Goal: Transaction & Acquisition: Purchase product/service

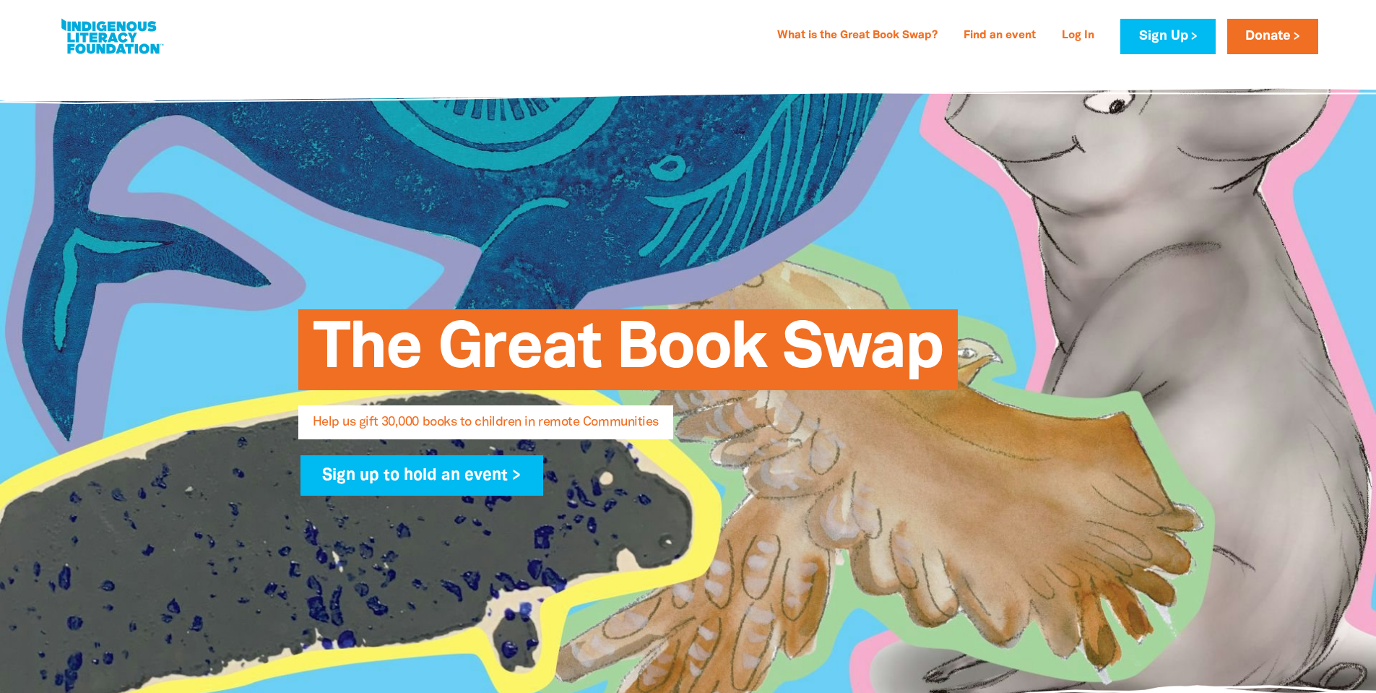
select select "AU"
click at [1285, 38] on link "Donate" at bounding box center [1272, 36] width 91 height 35
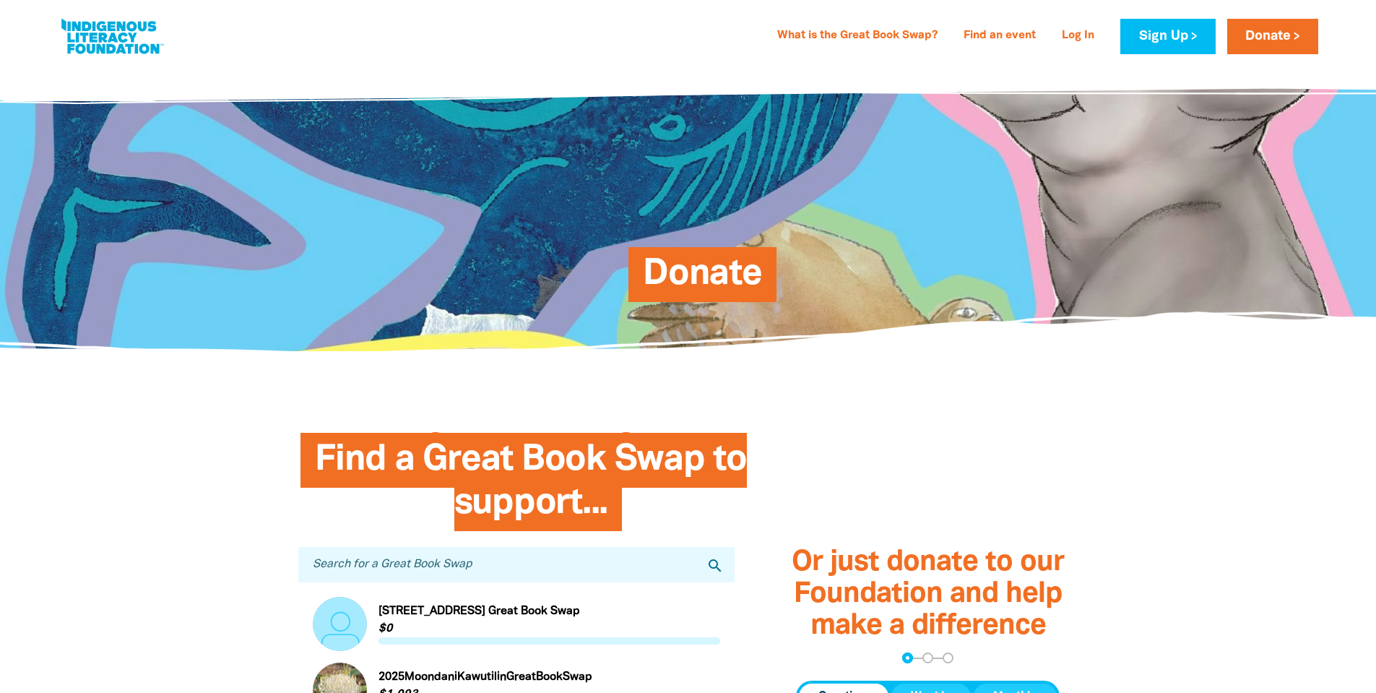
click at [395, 581] on input "Search for a Great Book Swap" at bounding box center [516, 564] width 437 height 35
type input "uq"
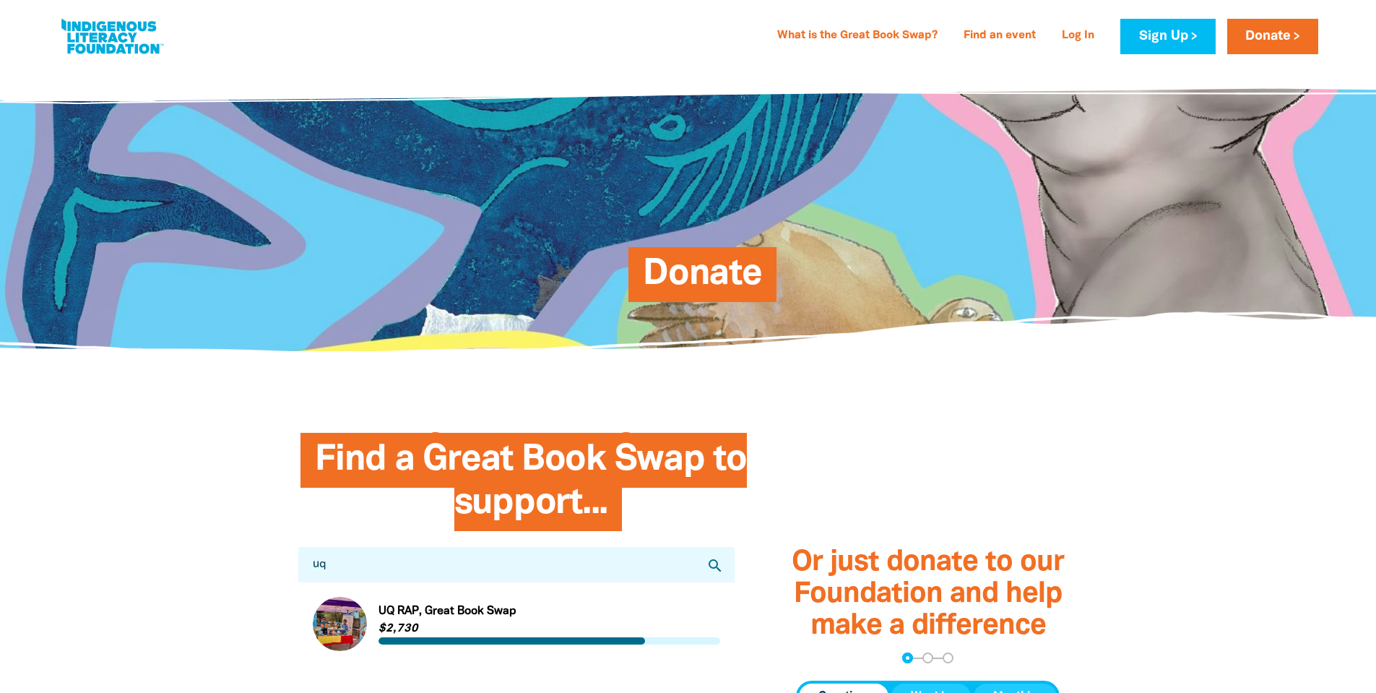
click at [456, 610] on link "Link to UQ RAP, Great Book Swap" at bounding box center [517, 624] width 408 height 54
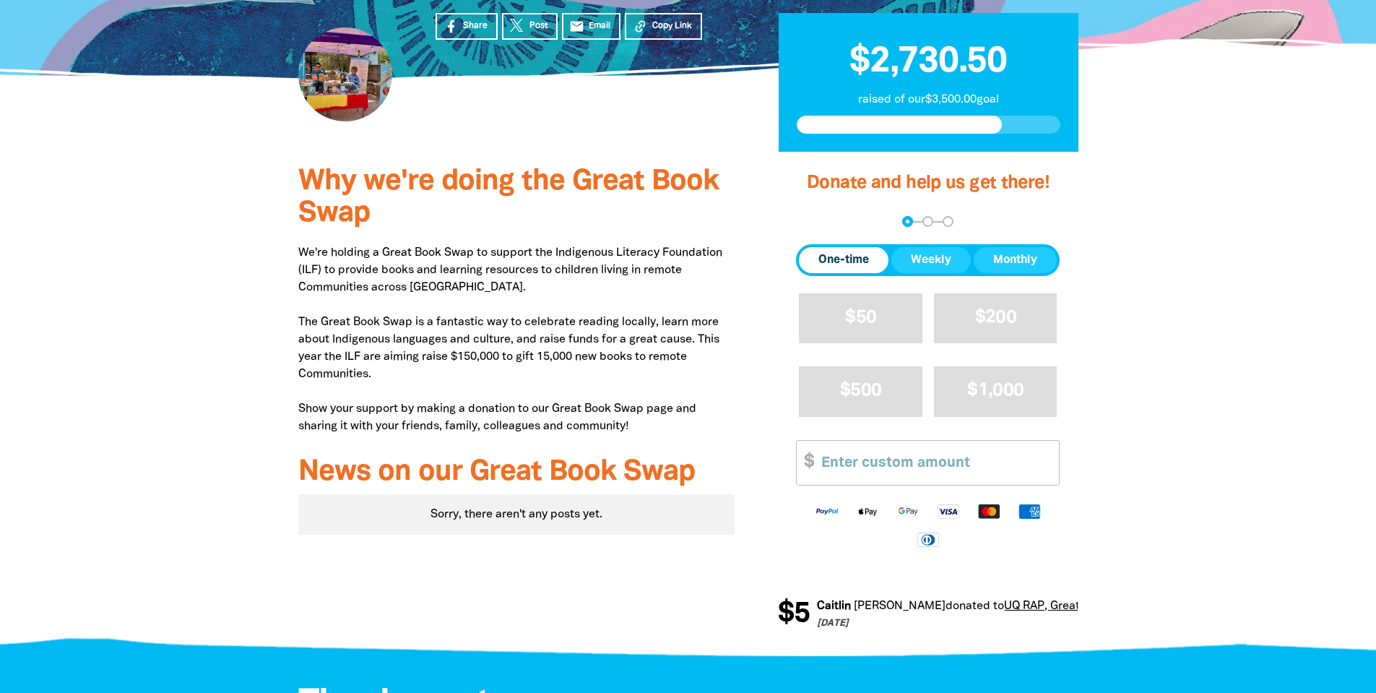
scroll to position [361, 0]
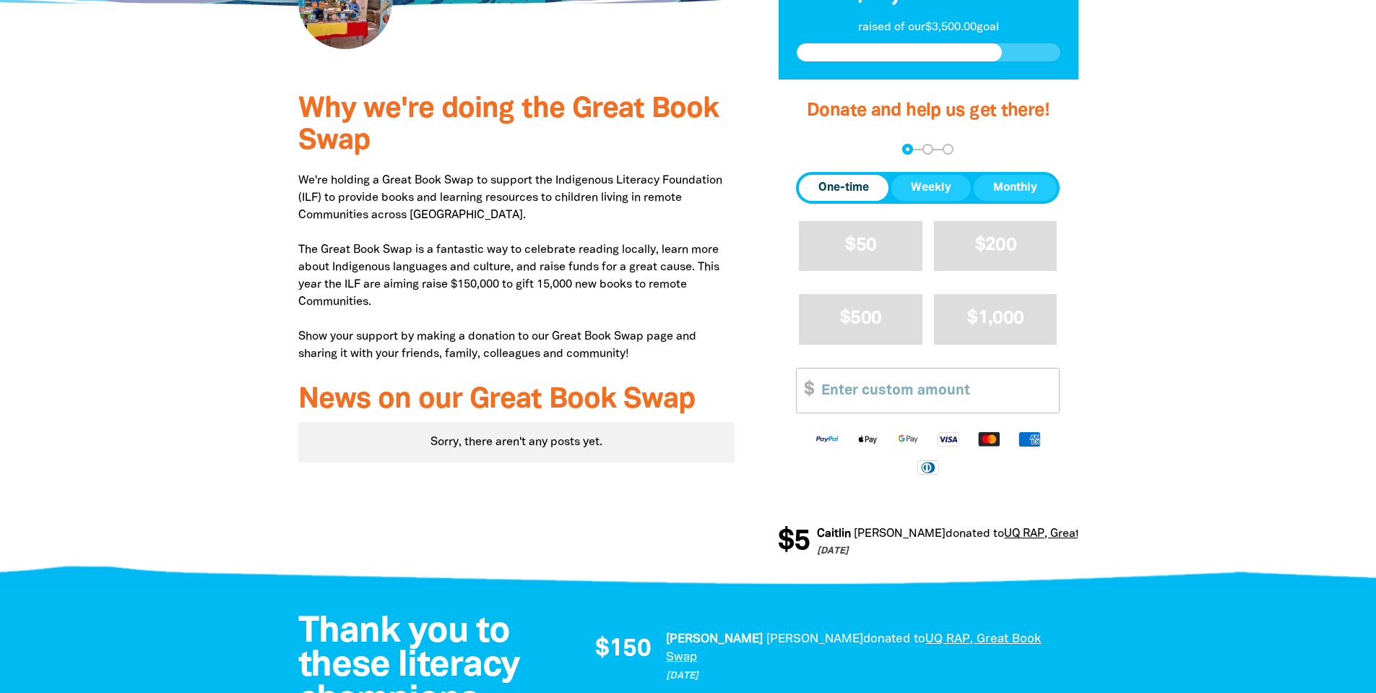
click at [1221, 370] on div at bounding box center [688, 328] width 1376 height 499
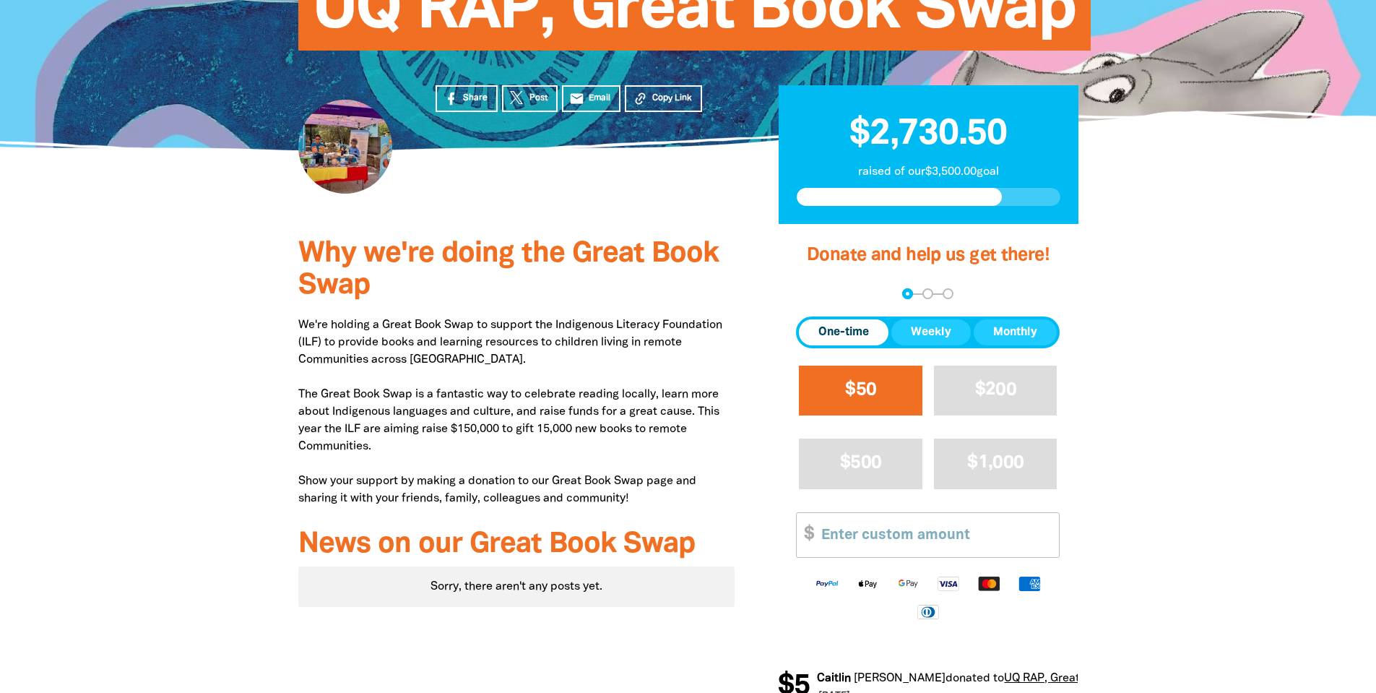
click at [860, 398] on span "$50" at bounding box center [860, 389] width 31 height 17
select select "AU"
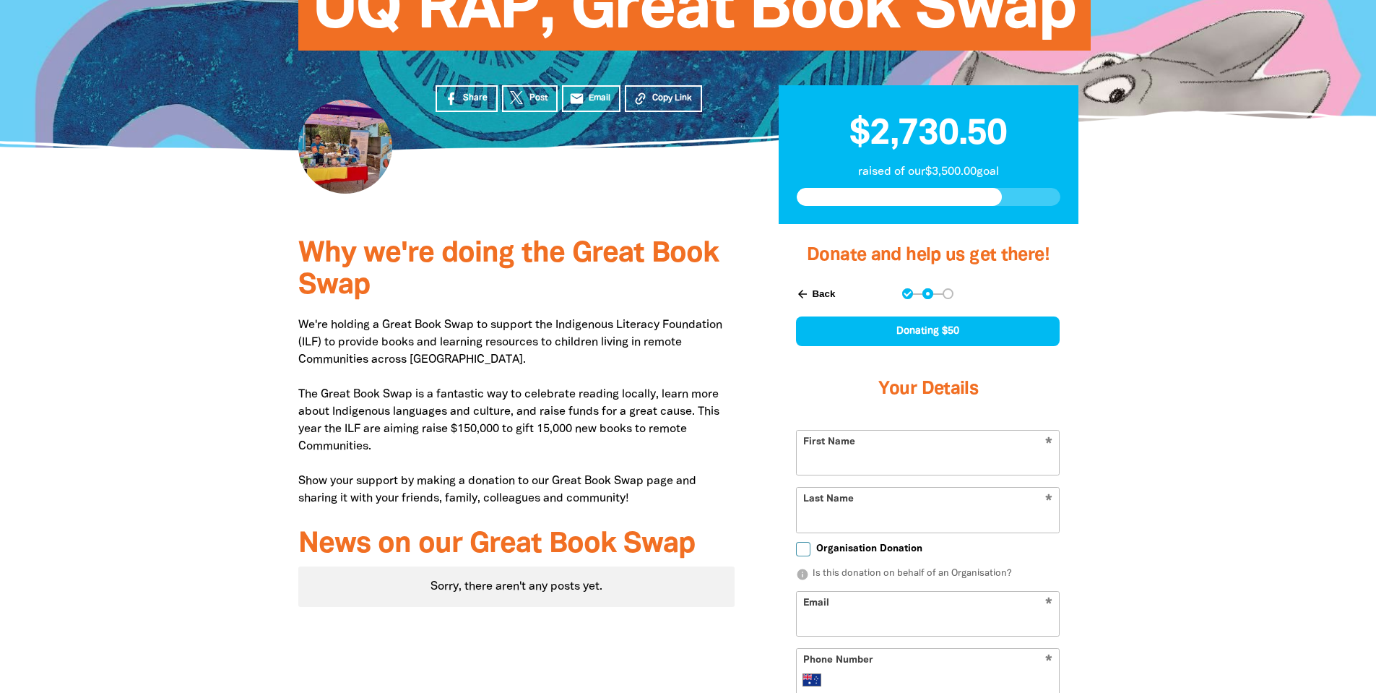
click at [857, 459] on input "First Name" at bounding box center [928, 453] width 262 height 44
type input "Adina"
type input "[PERSON_NAME]"
type input "[PERSON_NAME][EMAIL_ADDRESS][PERSON_NAME][DOMAIN_NAME]"
type input "0439 328 388"
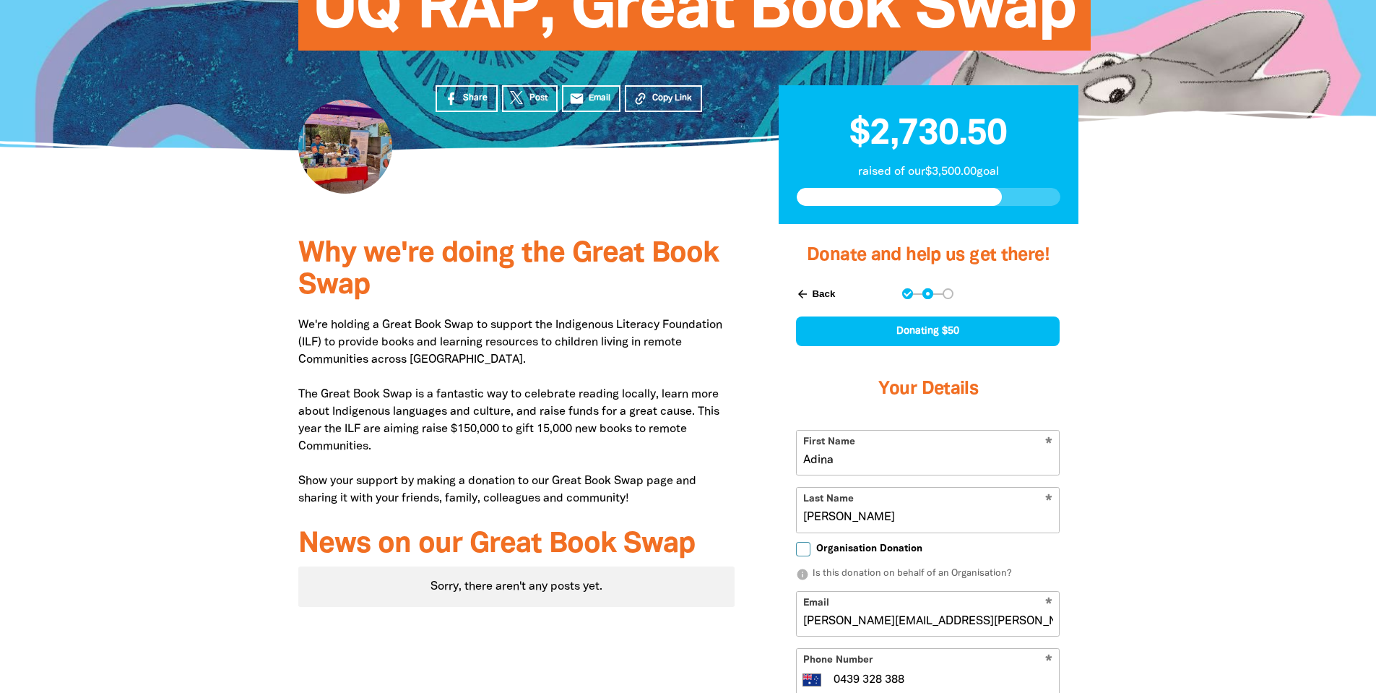
click at [1197, 459] on div at bounding box center [688, 604] width 1376 height 761
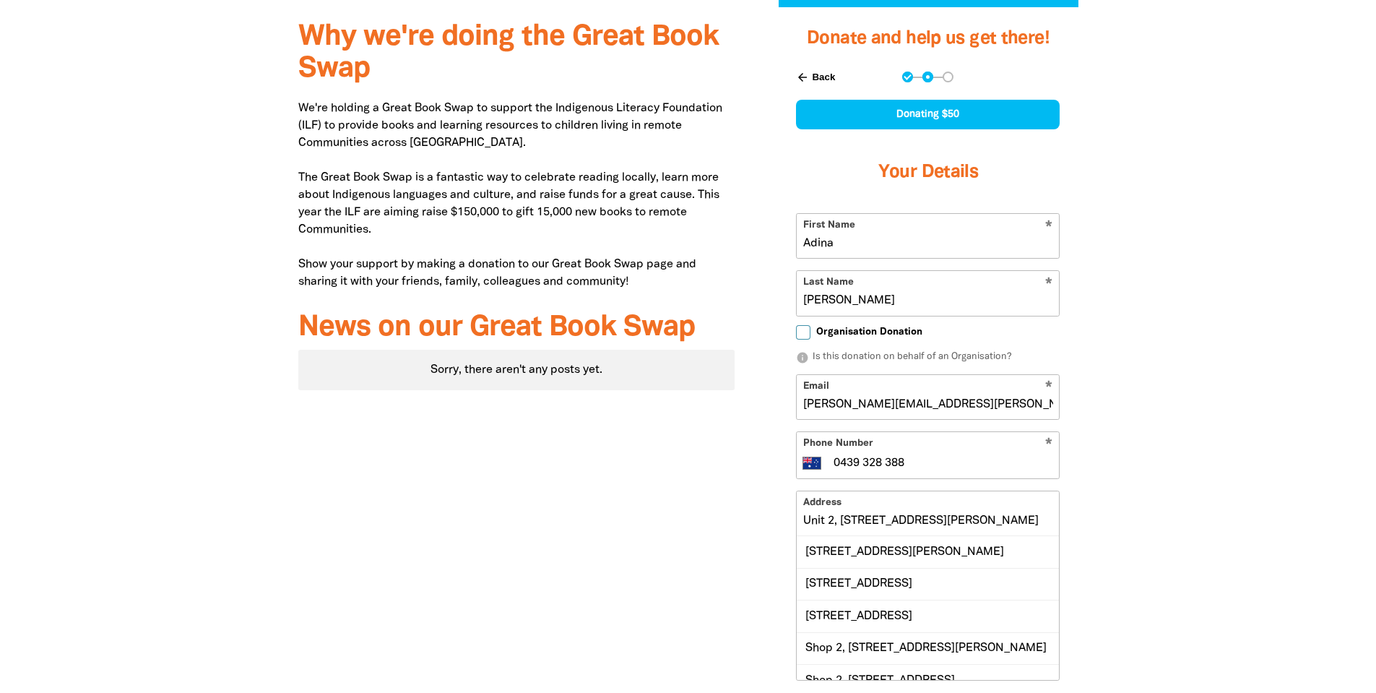
scroll to position [506, 0]
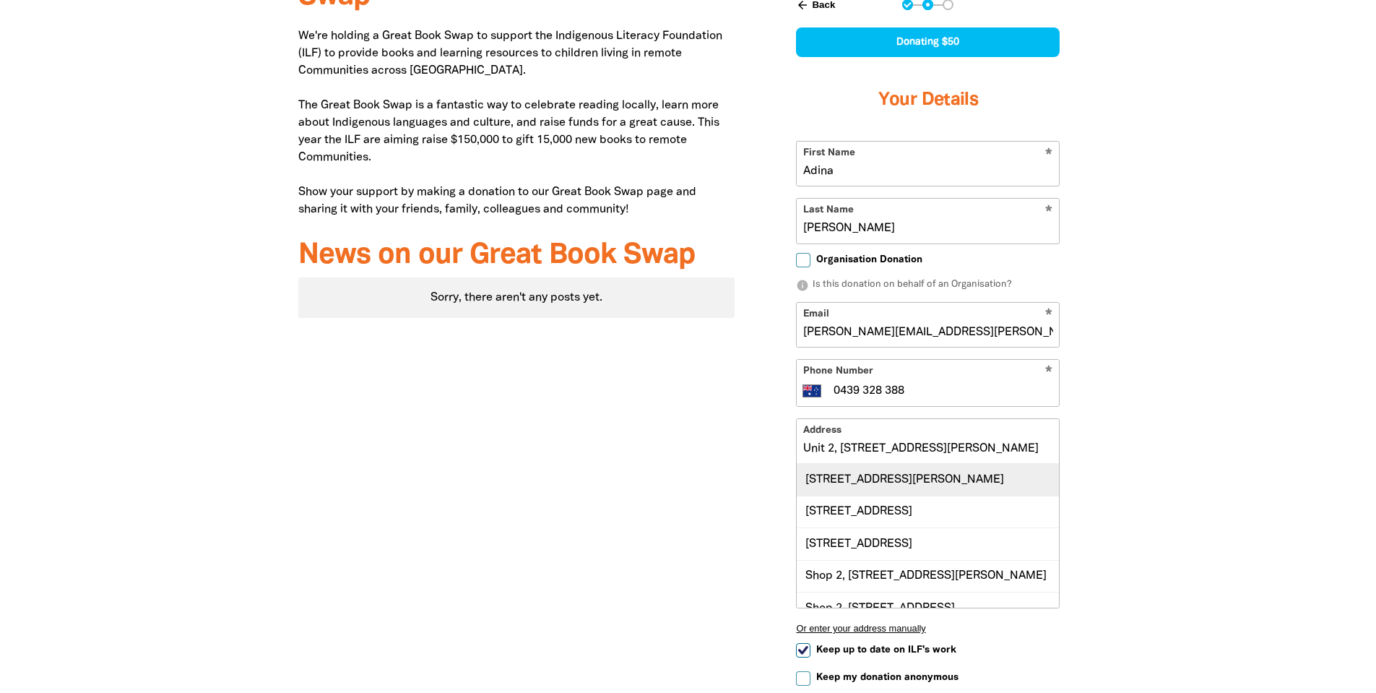
click at [889, 483] on div "[STREET_ADDRESS][PERSON_NAME]" at bounding box center [928, 479] width 262 height 31
type input "[STREET_ADDRESS][PERSON_NAME]"
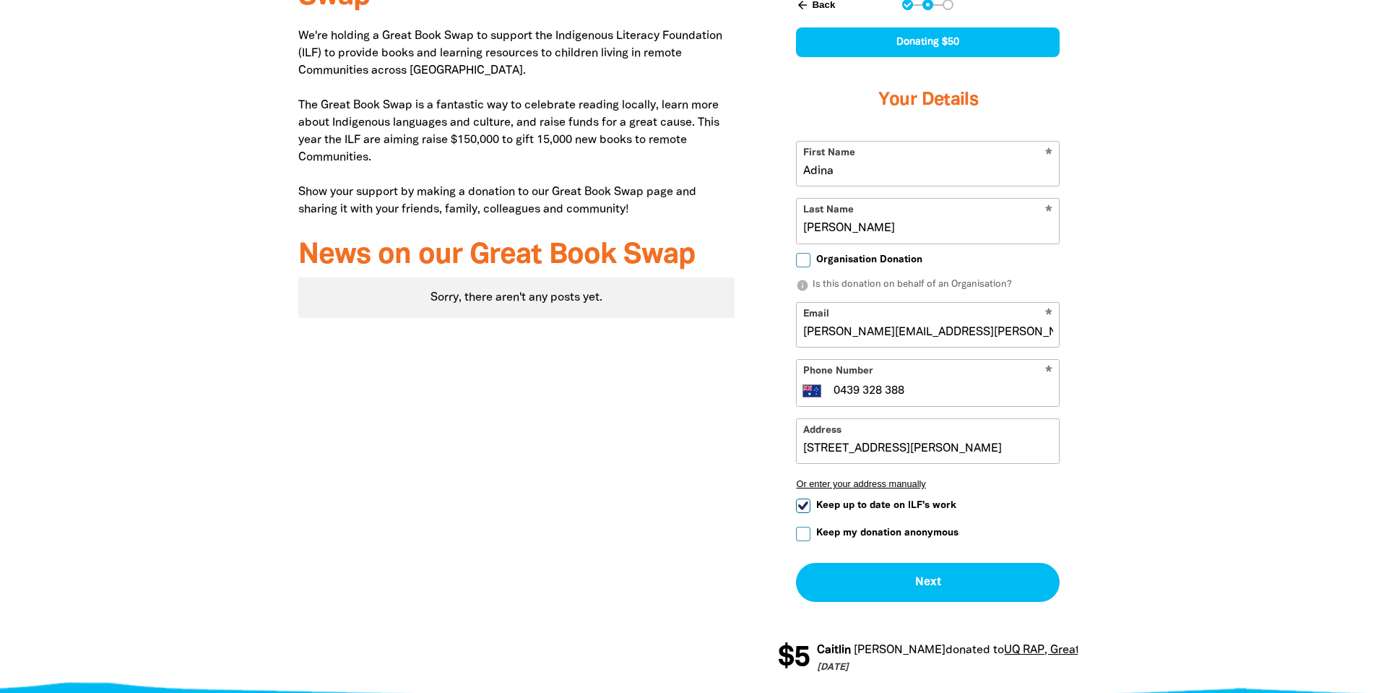
click at [1199, 478] on div at bounding box center [688, 315] width 1376 height 760
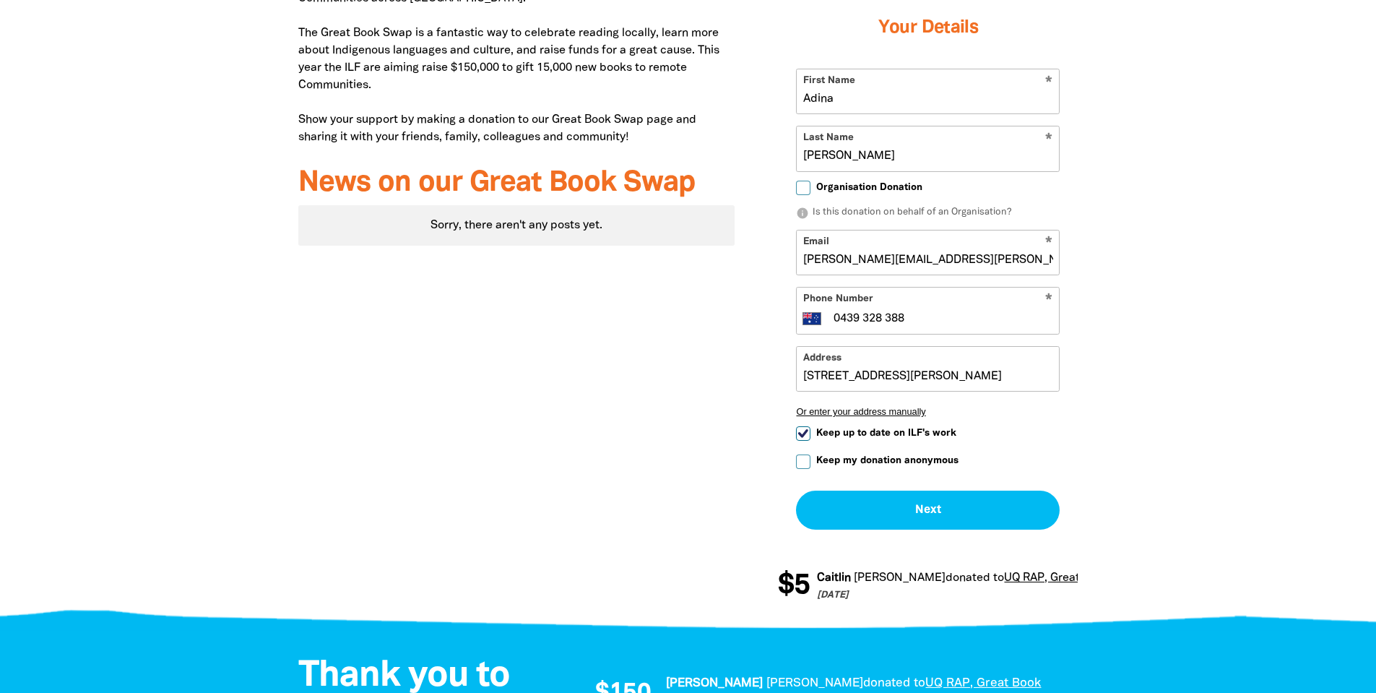
click at [802, 431] on input "Keep up to date on ILF's work" at bounding box center [803, 433] width 14 height 14
checkbox input "false"
click at [1205, 465] on div at bounding box center [688, 243] width 1376 height 760
click at [806, 463] on input "Keep my donation anonymous" at bounding box center [803, 461] width 14 height 14
click at [931, 509] on button "Next chevron_right" at bounding box center [928, 510] width 264 height 39
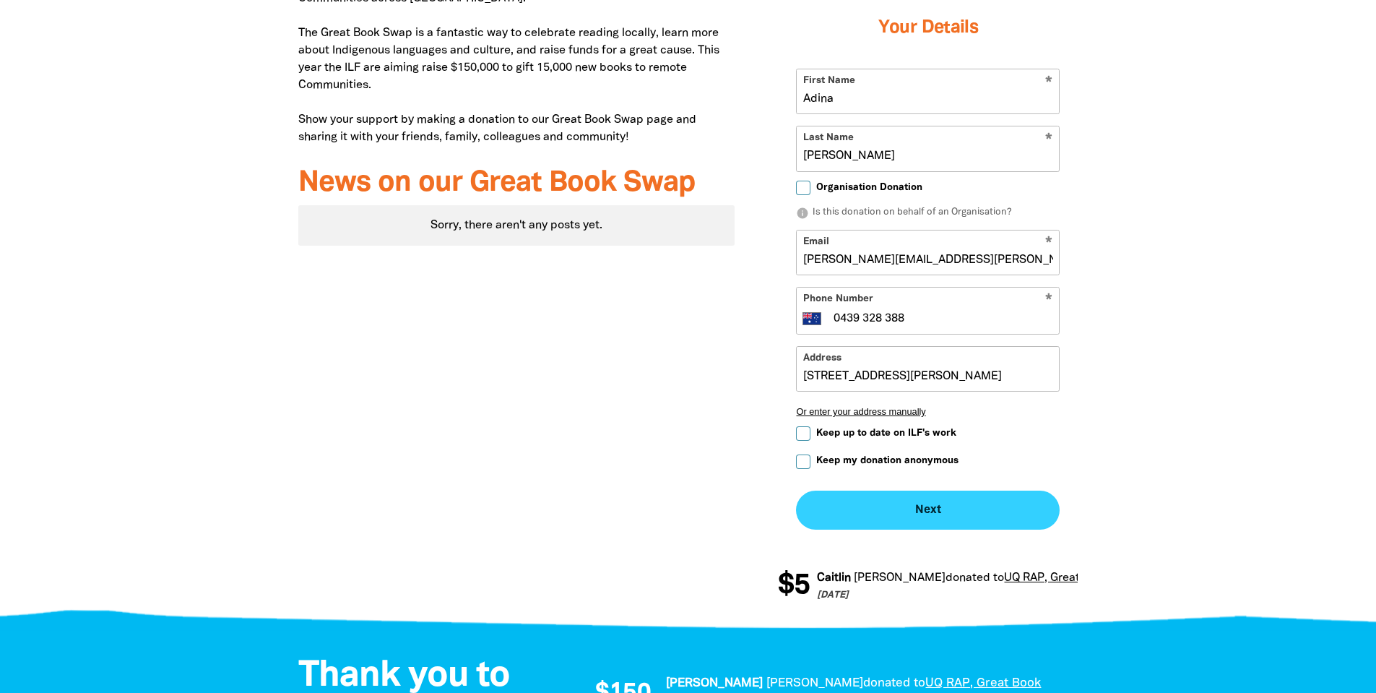
checkbox input "false"
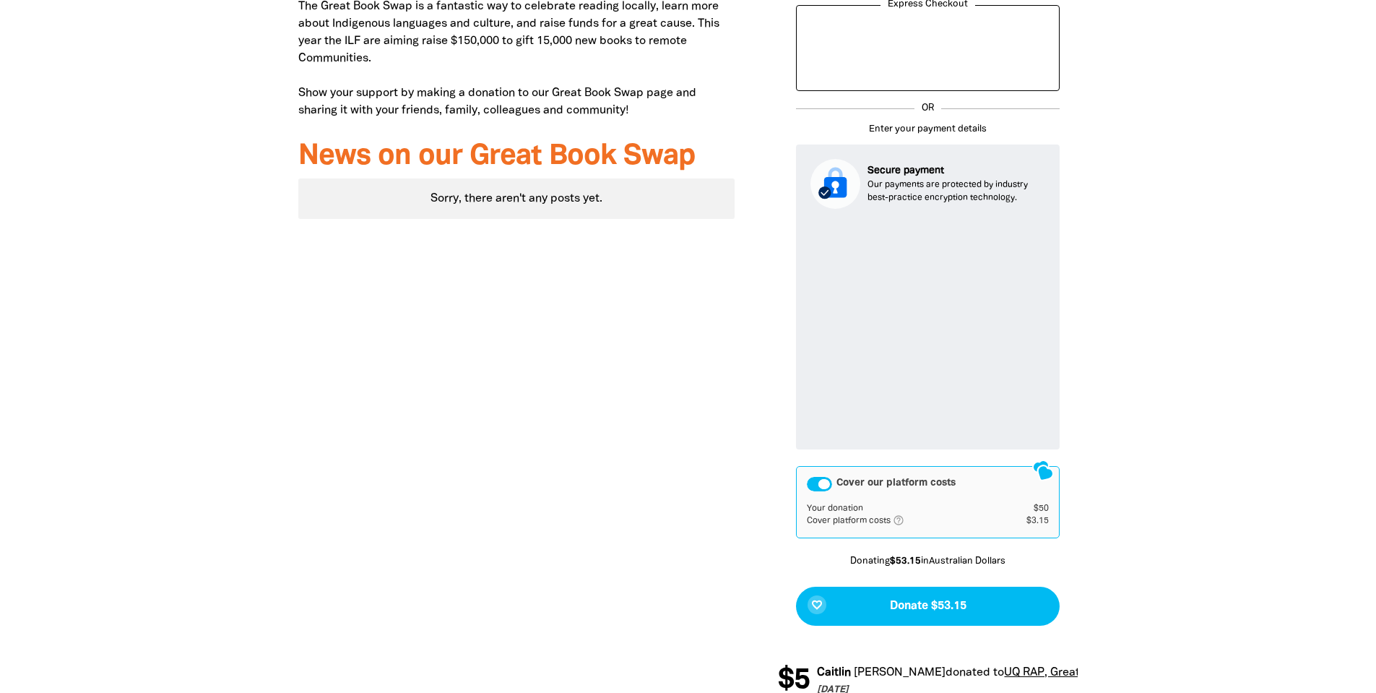
scroll to position [749, 0]
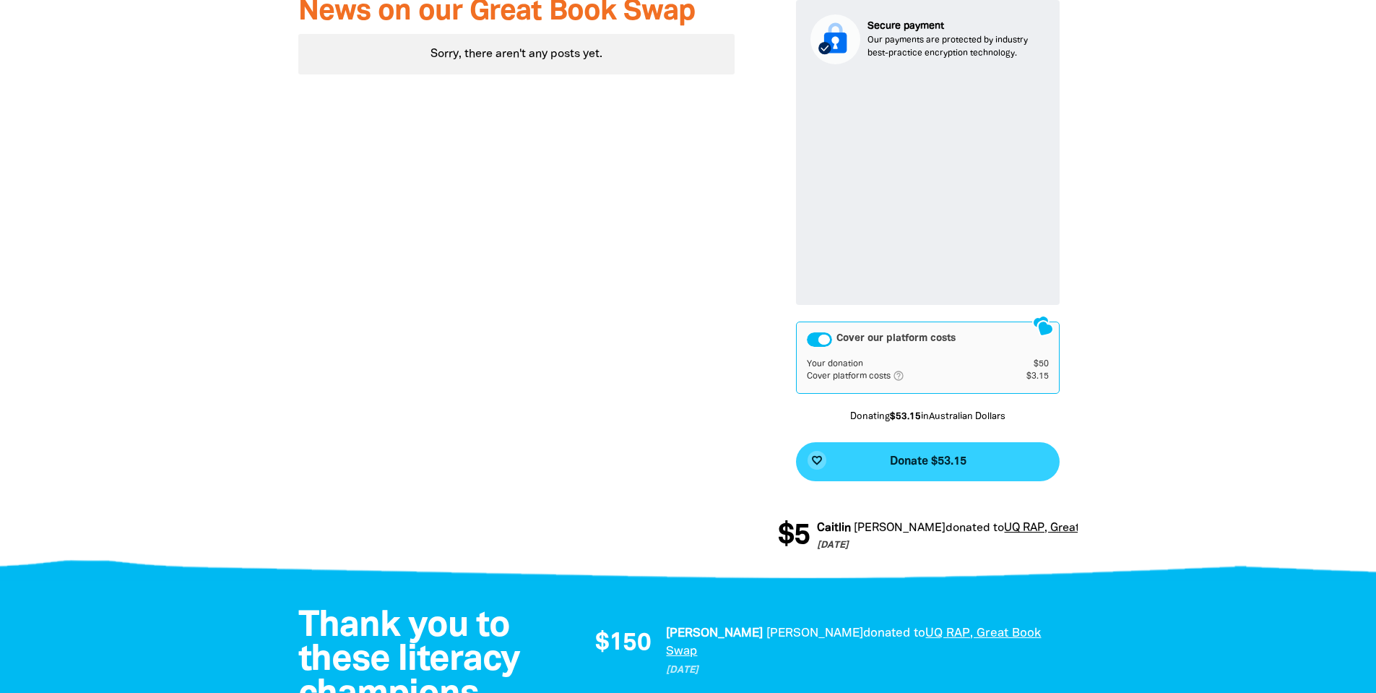
click at [911, 465] on span "Donate $53.15" at bounding box center [928, 462] width 77 height 12
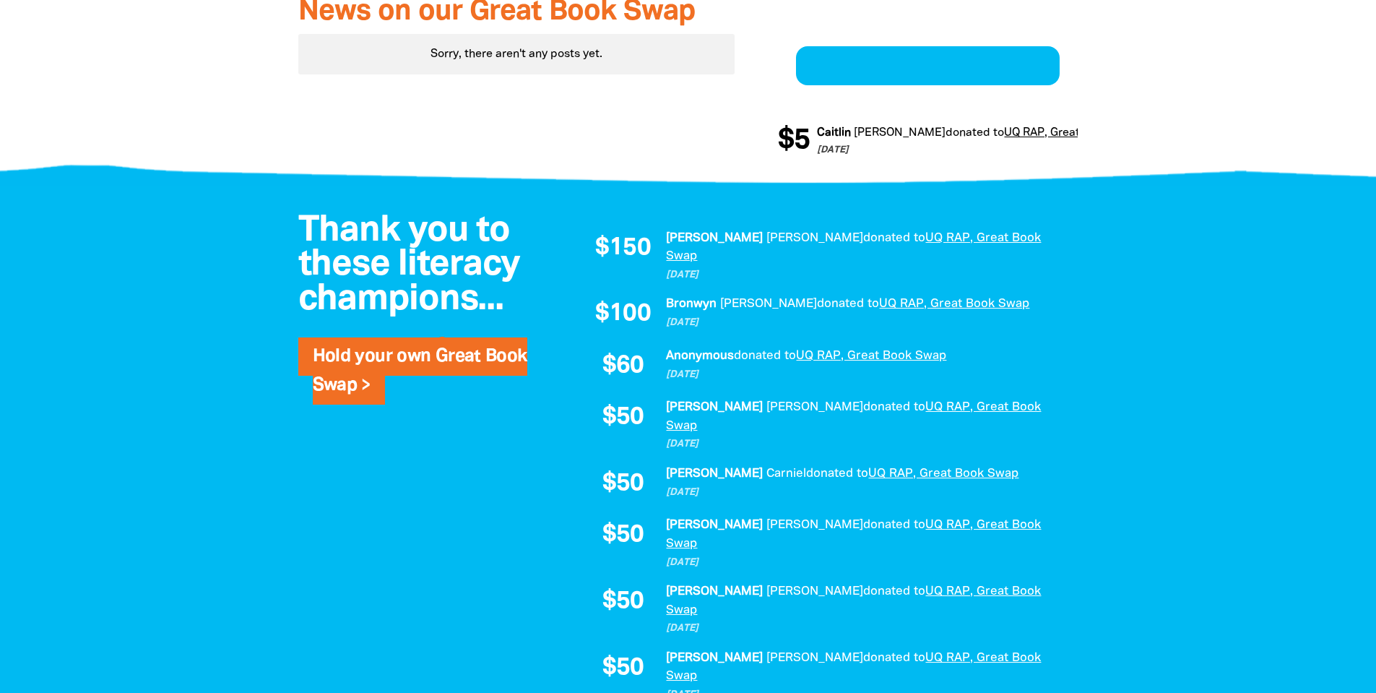
scroll to position [467, 0]
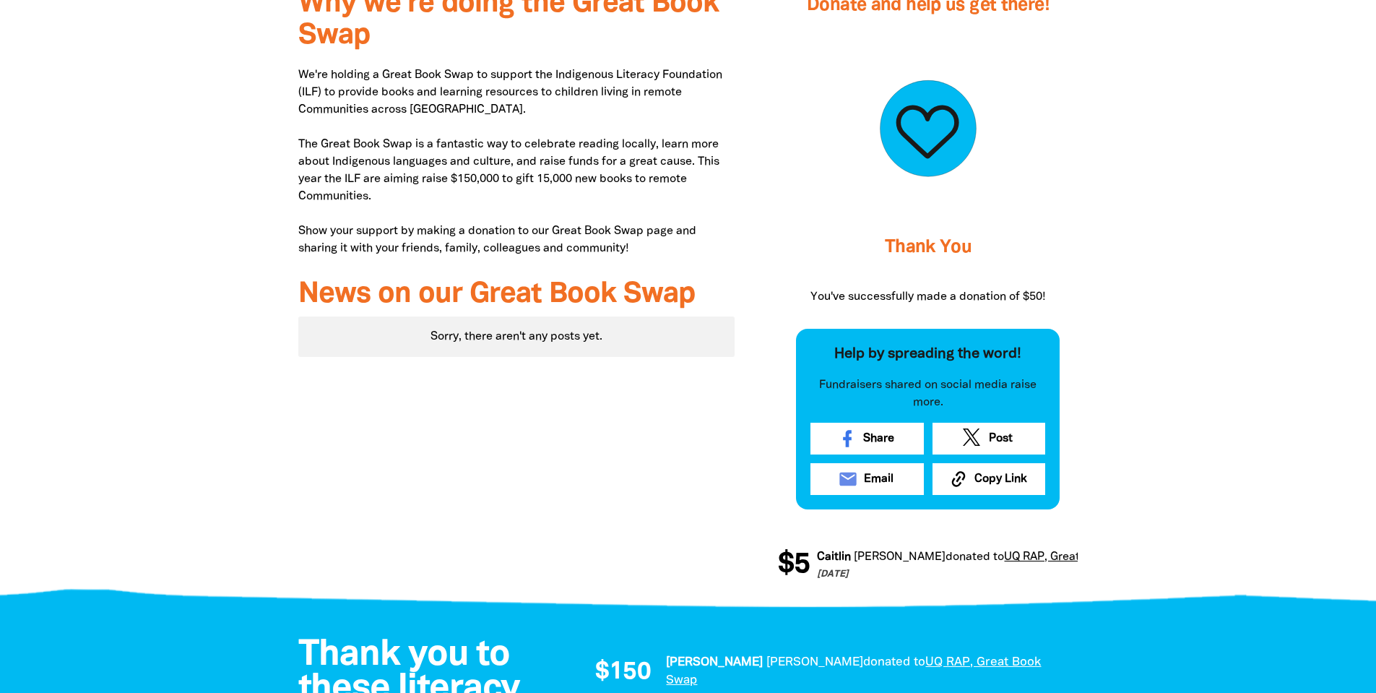
click at [1191, 237] on div at bounding box center [688, 288] width 1376 height 628
drag, startPoint x: 908, startPoint y: 1, endPoint x: 169, endPoint y: 148, distance: 753.5
click at [144, 155] on div at bounding box center [688, 288] width 1376 height 628
